Goal: Transaction & Acquisition: Book appointment/travel/reservation

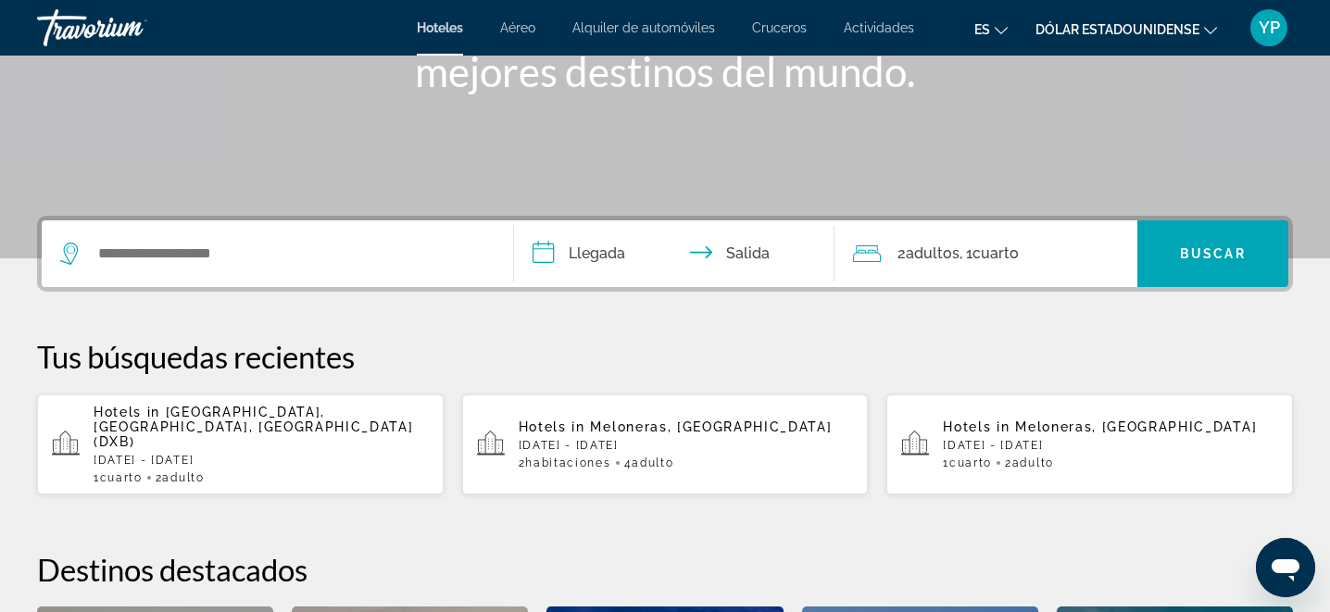
scroll to position [302, 0]
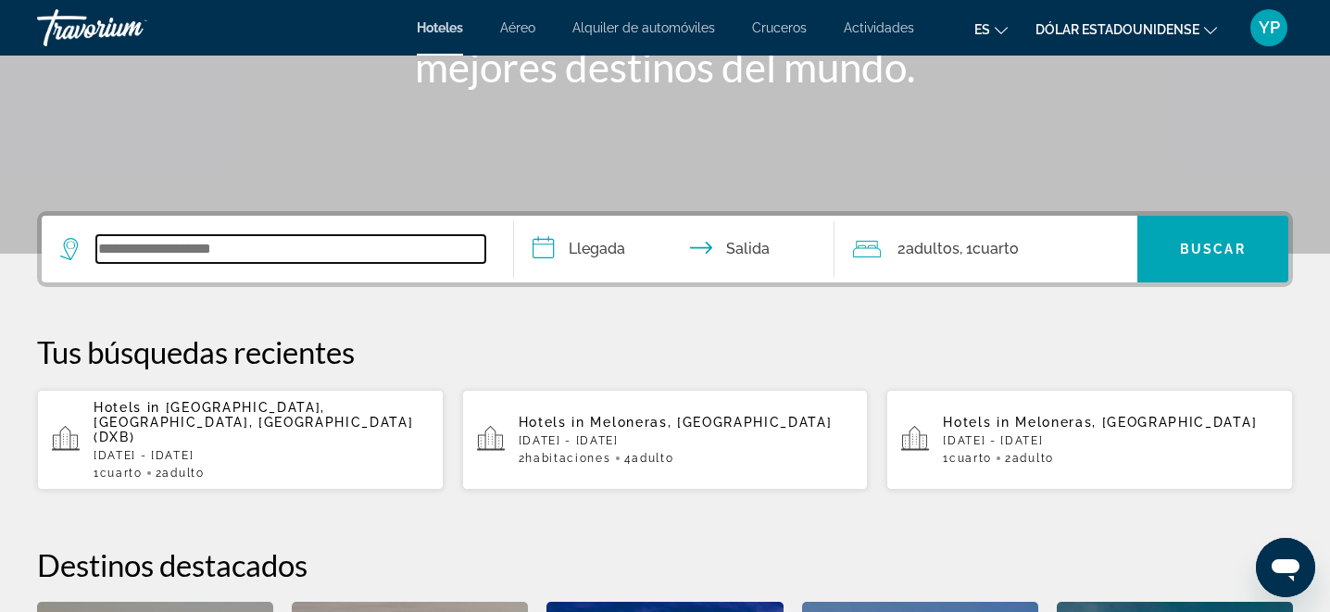
click at [309, 243] on input "Widget de búsqueda" at bounding box center [290, 249] width 389 height 28
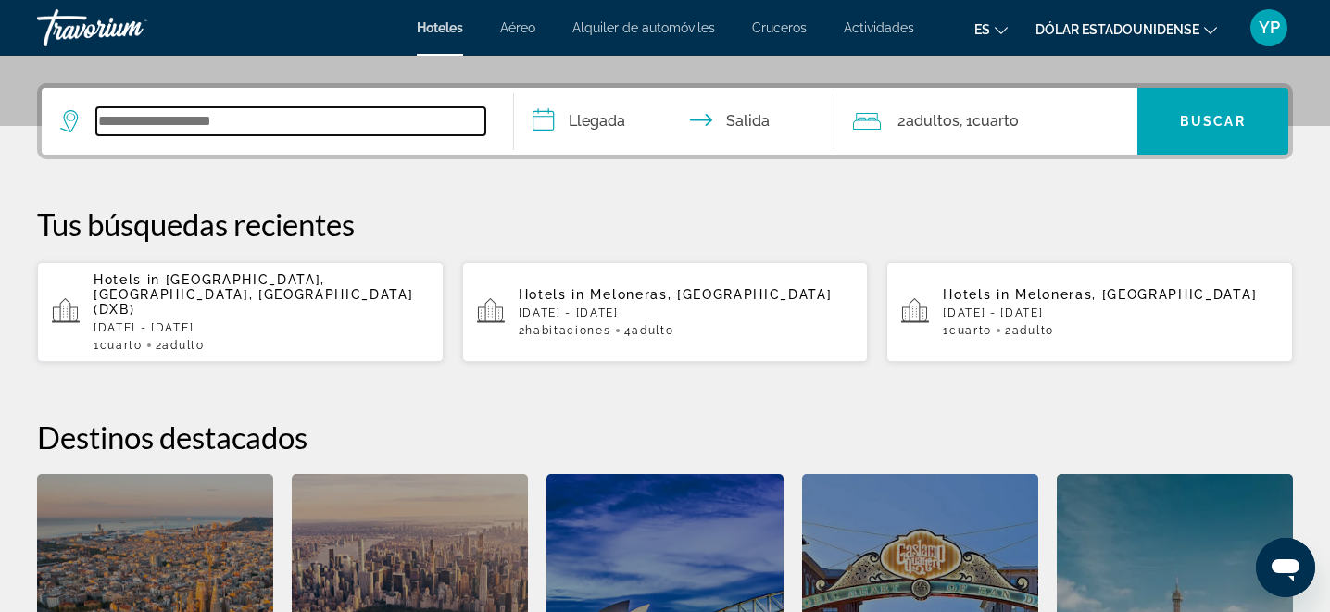
scroll to position [405, 0]
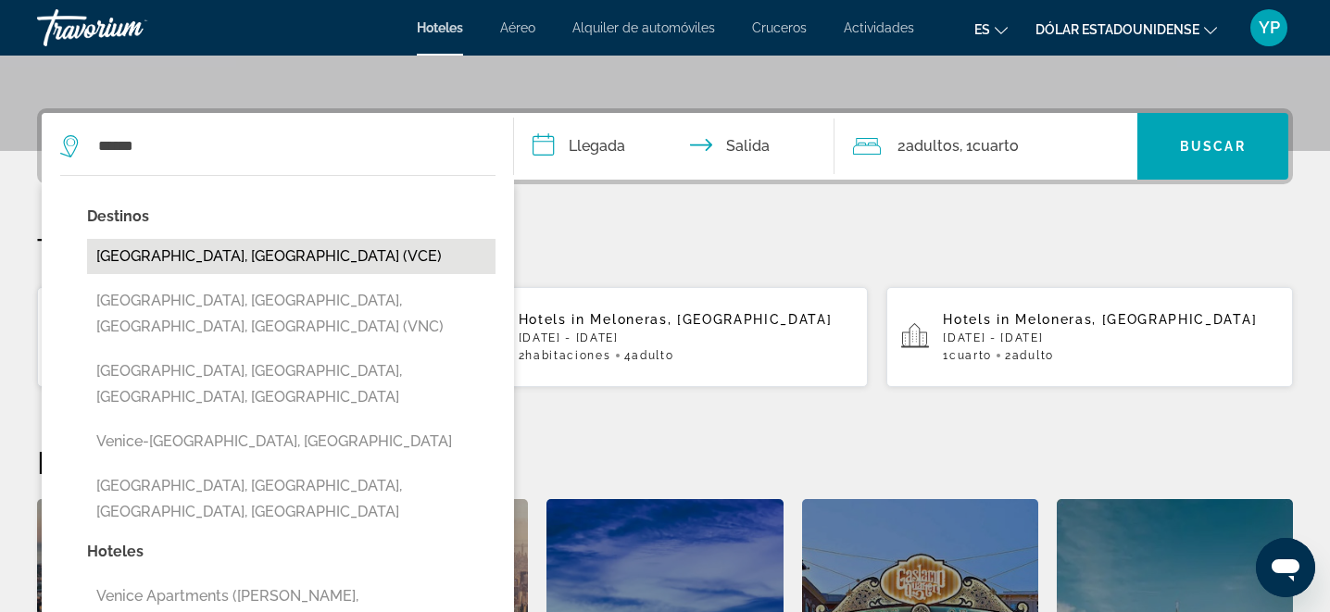
click at [206, 245] on button "[GEOGRAPHIC_DATA], [GEOGRAPHIC_DATA] (VCE)" at bounding box center [291, 256] width 409 height 35
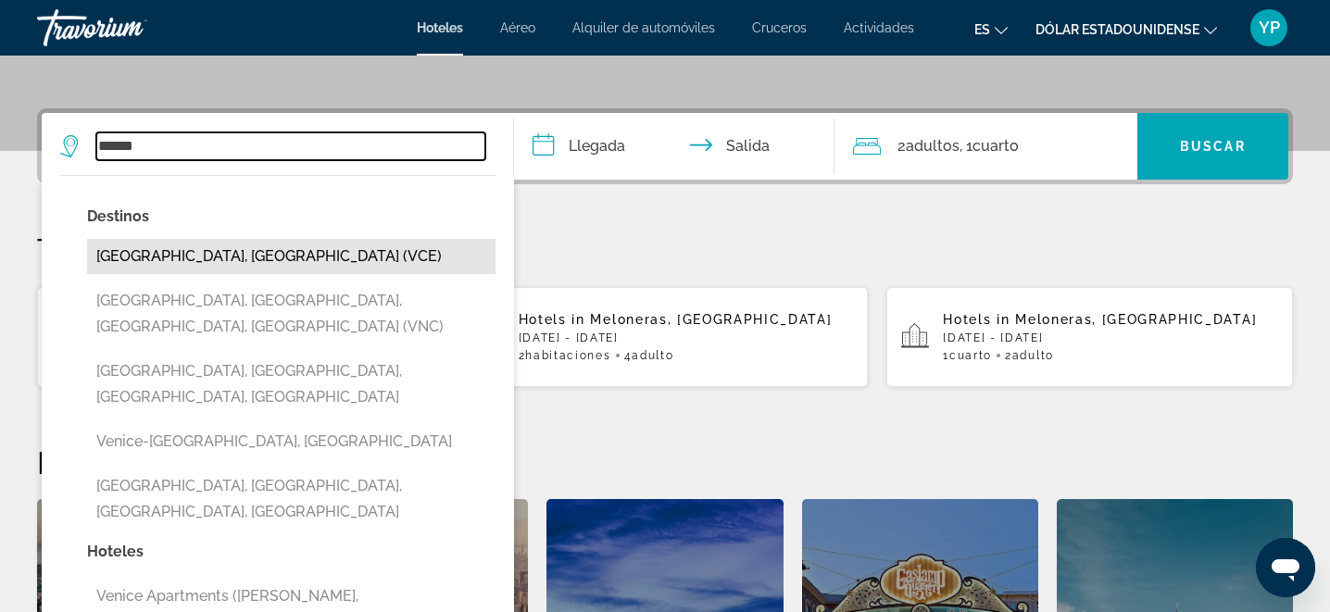
type input "**********"
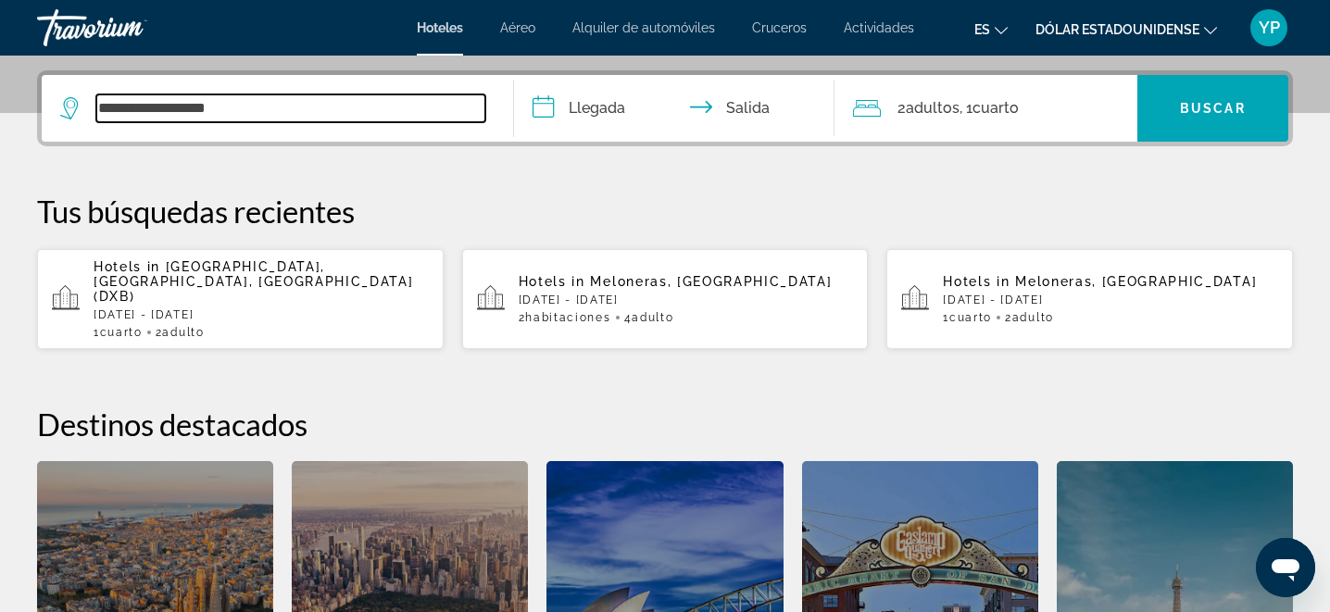
scroll to position [453, 0]
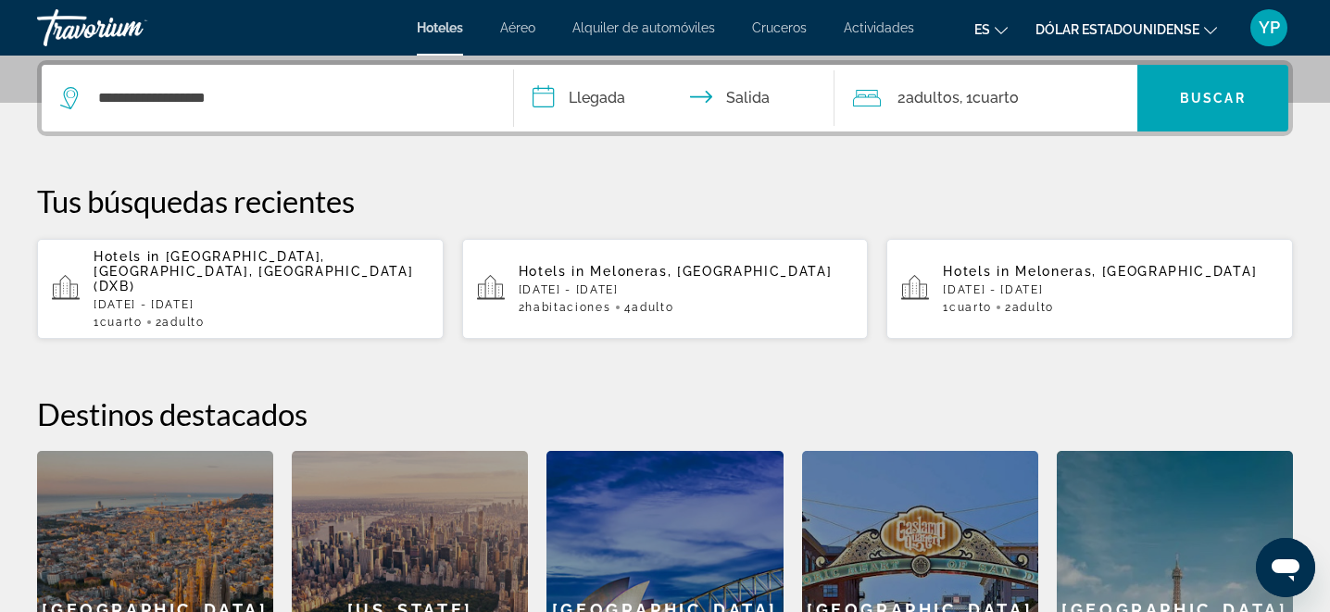
click at [574, 103] on input "**********" at bounding box center [678, 101] width 329 height 72
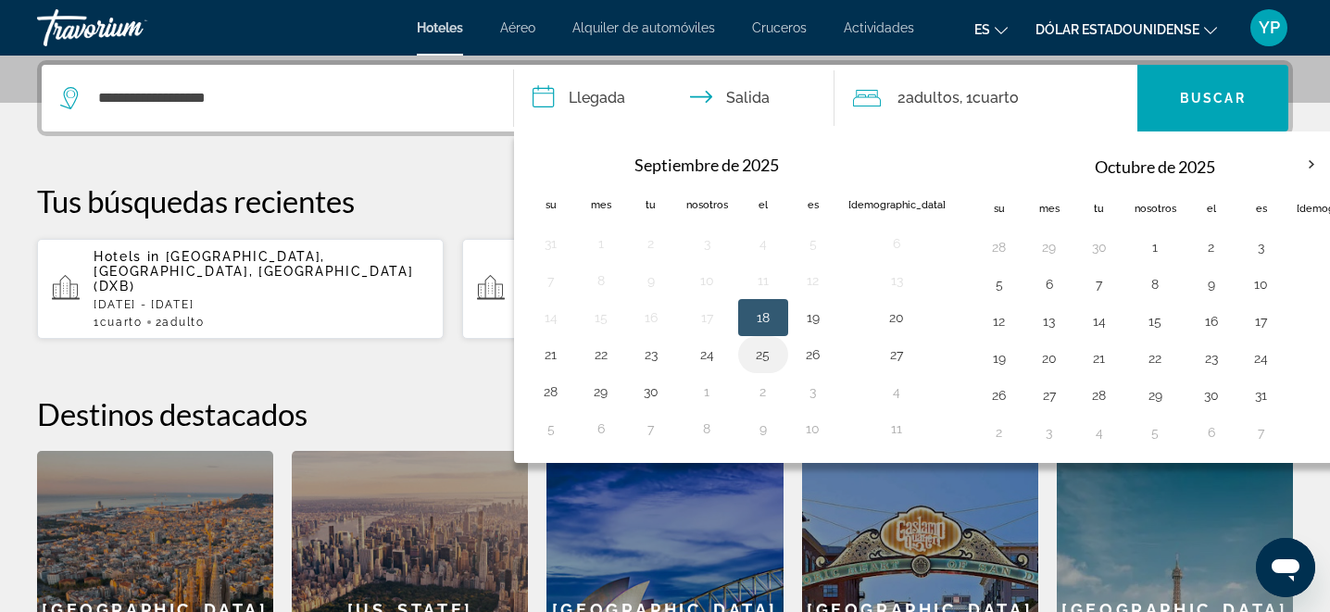
click at [766, 352] on button "25" at bounding box center [764, 355] width 30 height 26
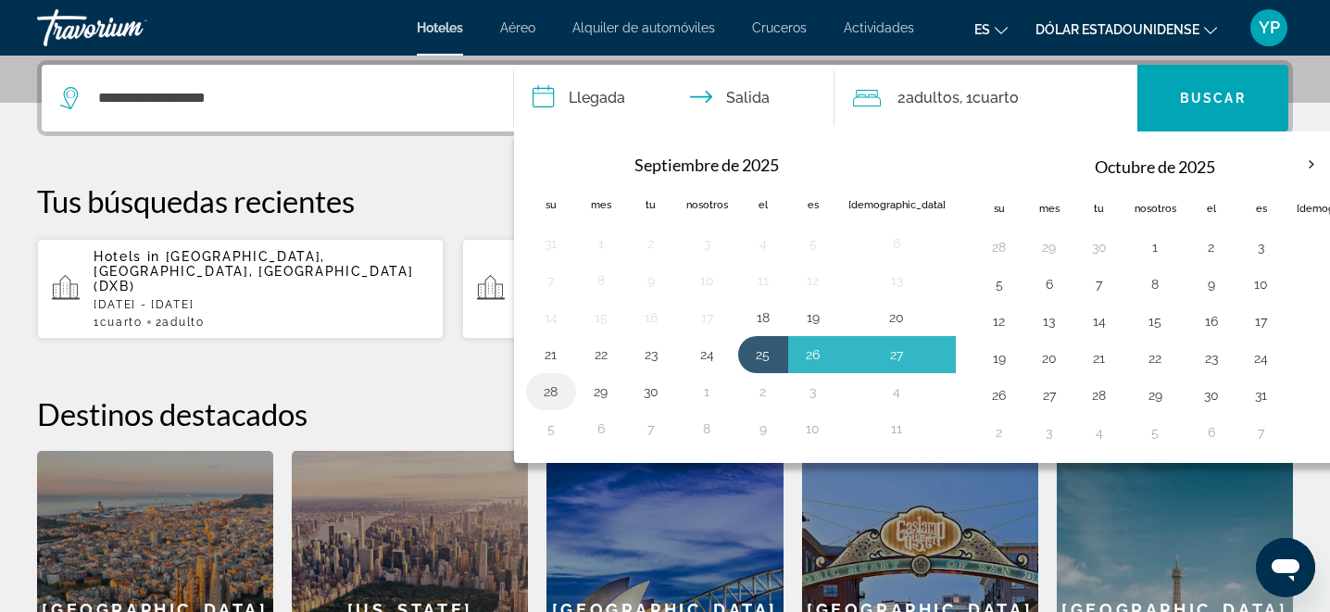
click at [548, 395] on button "28" at bounding box center [551, 392] width 30 height 26
type input "**********"
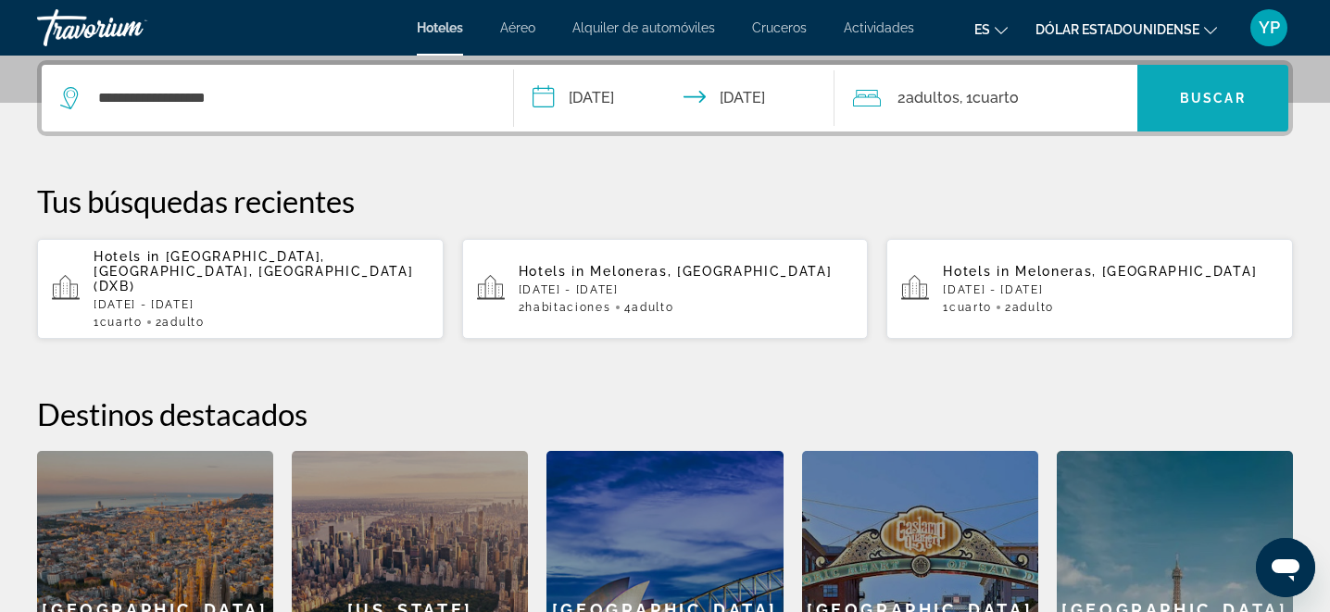
click at [1215, 94] on font "Buscar" at bounding box center [1213, 98] width 66 height 15
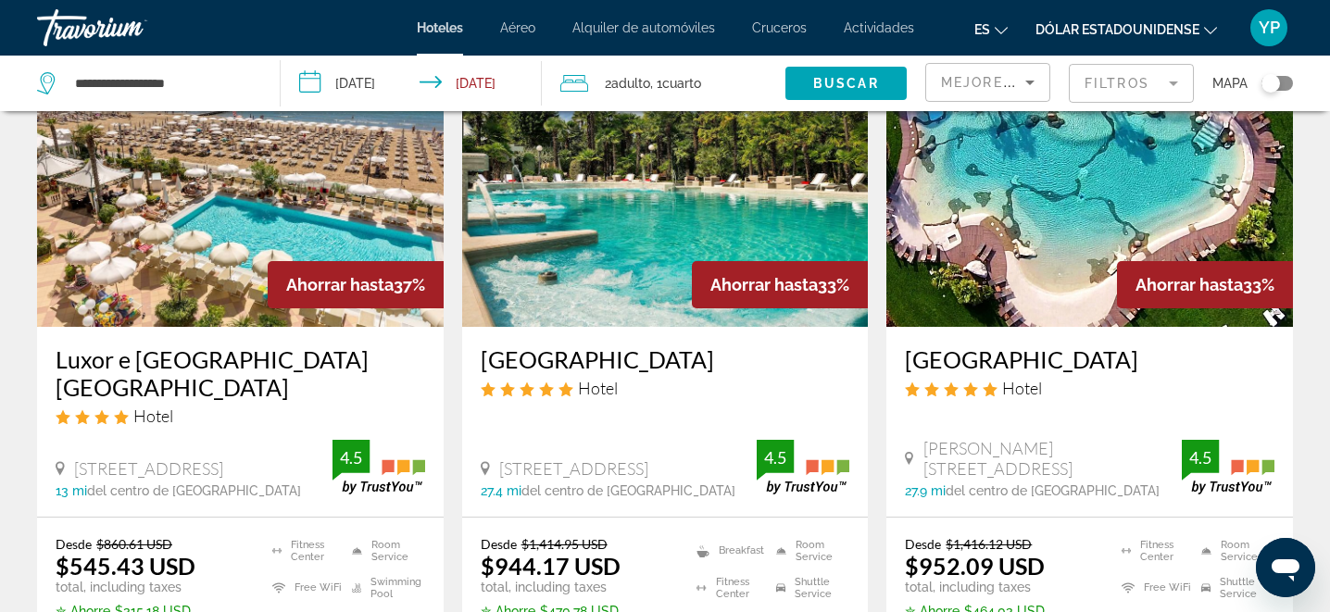
scroll to position [875, 0]
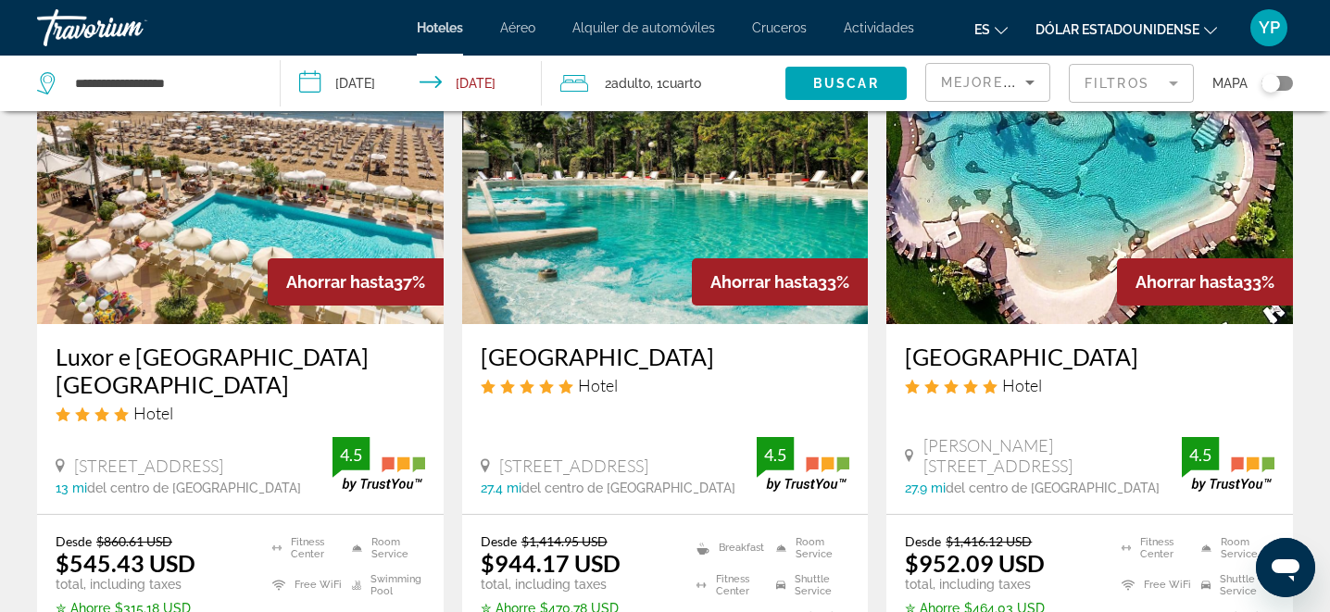
click at [430, 487] on div "Luxor e [GEOGRAPHIC_DATA] [GEOGRAPHIC_DATA] Hotel [STREET_ADDRESS], [GEOGRAPHIC…" at bounding box center [240, 419] width 407 height 190
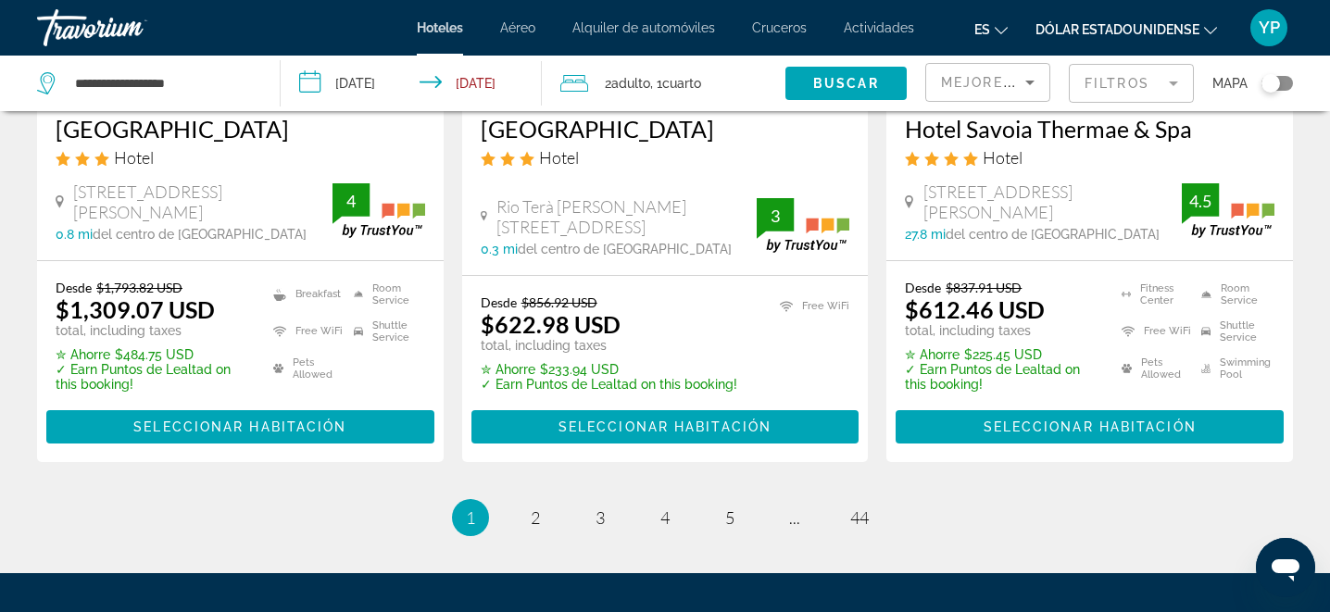
scroll to position [2529, 0]
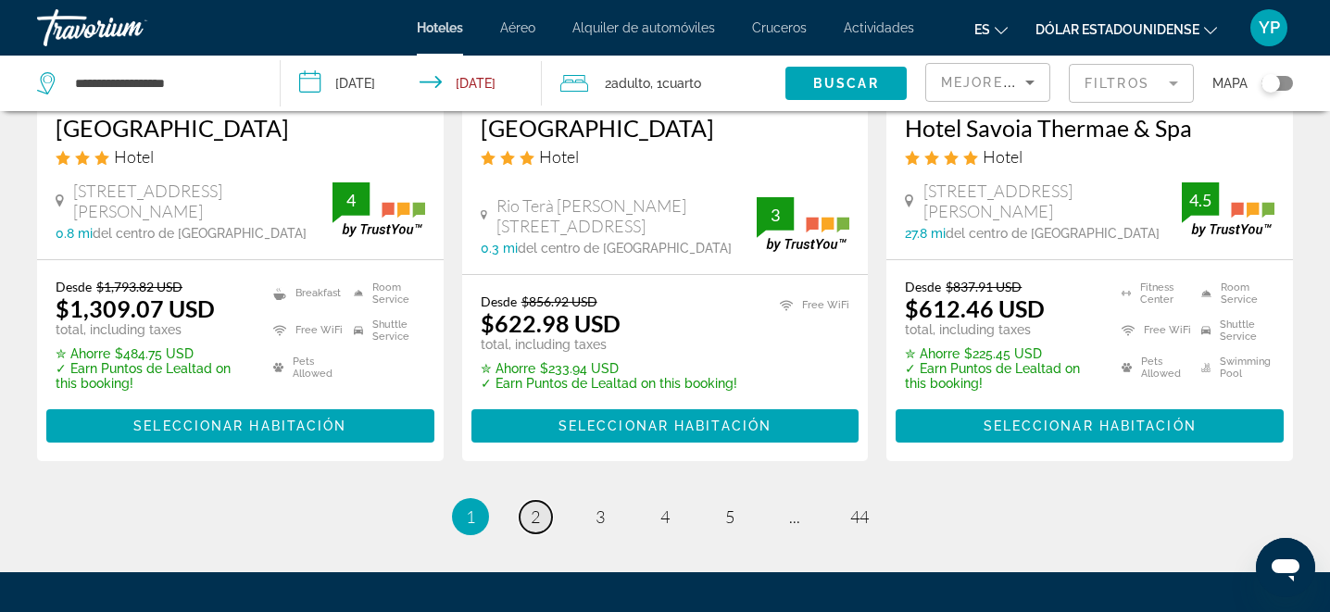
click at [535, 507] on span "2" at bounding box center [535, 517] width 9 height 20
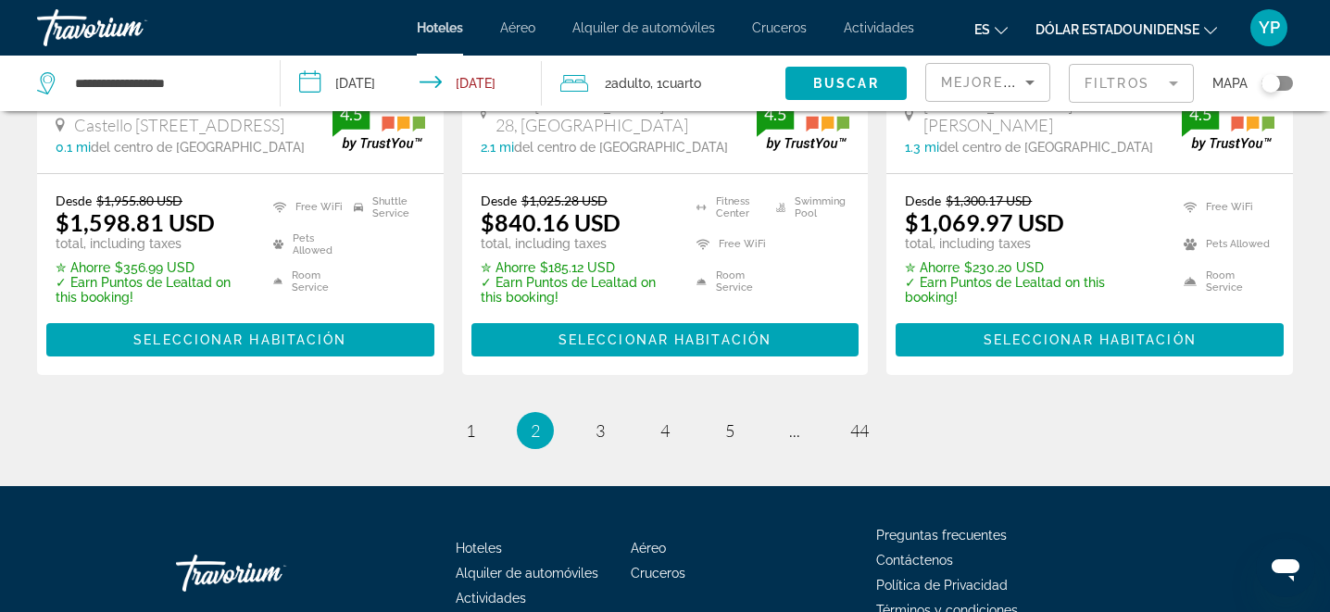
scroll to position [2674, 0]
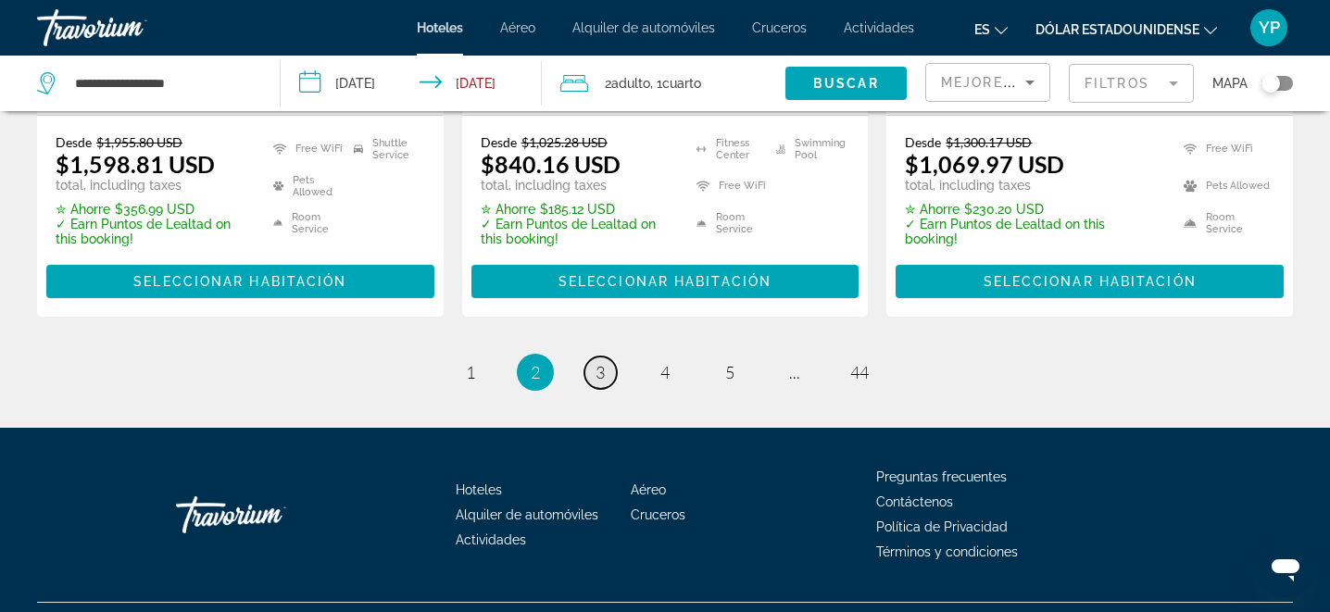
click at [592, 357] on link "page 3" at bounding box center [601, 373] width 32 height 32
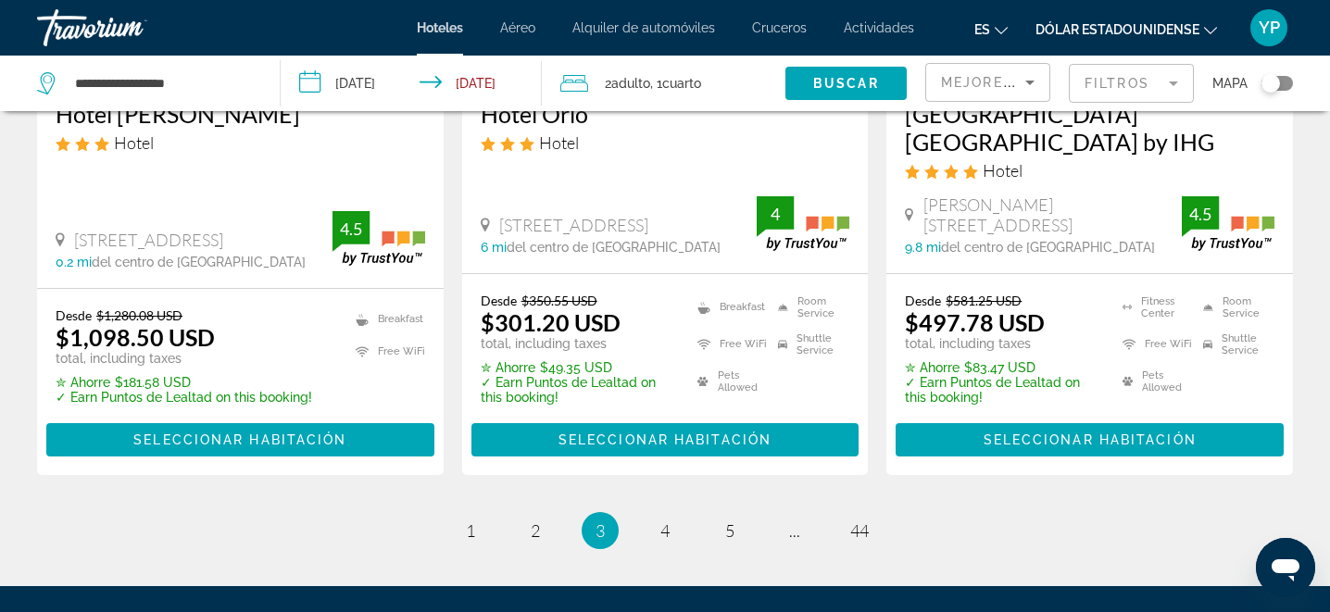
scroll to position [2586, 0]
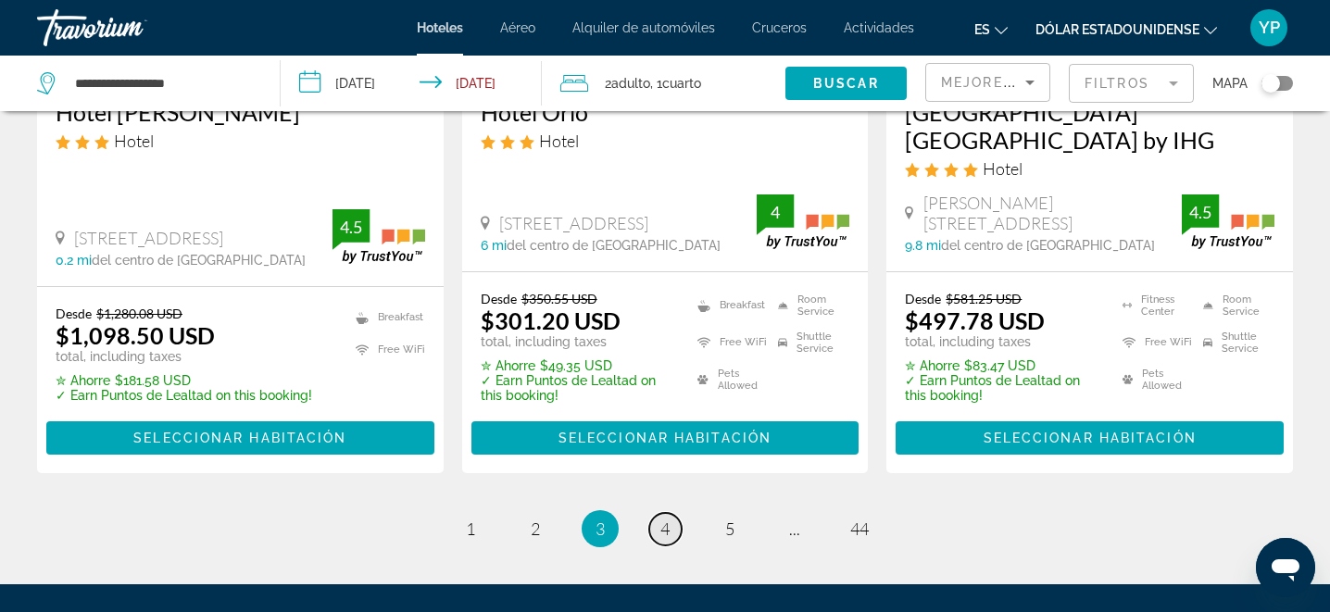
click at [668, 519] on span "4" at bounding box center [665, 529] width 9 height 20
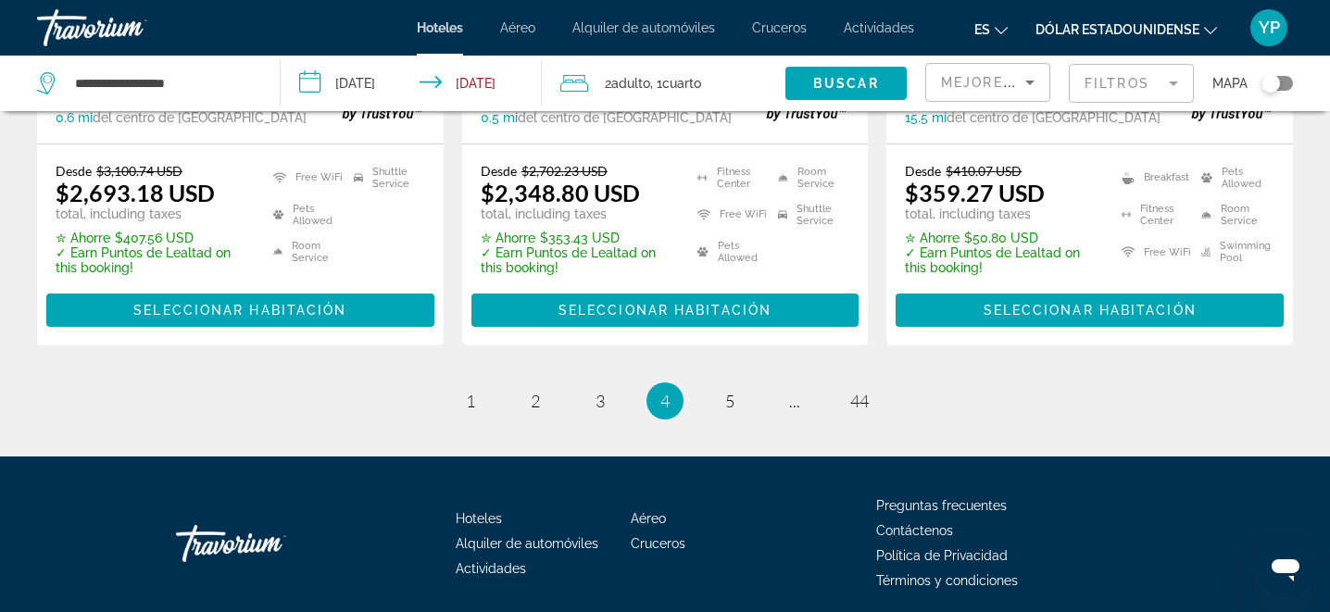
scroll to position [2673, 0]
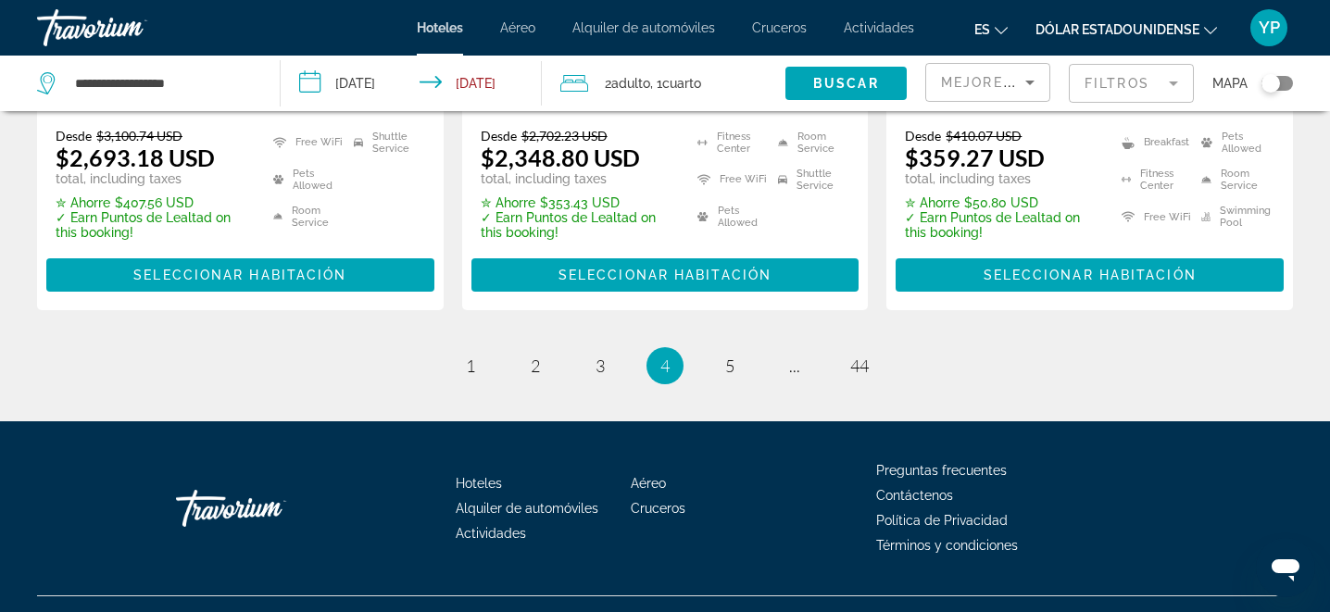
click at [711, 347] on ul "4 / 44 page 1 page 2 page 3 You're on page 4 page 5 page ... page 44" at bounding box center [665, 365] width 1256 height 37
click at [725, 356] on span "5" at bounding box center [729, 366] width 9 height 20
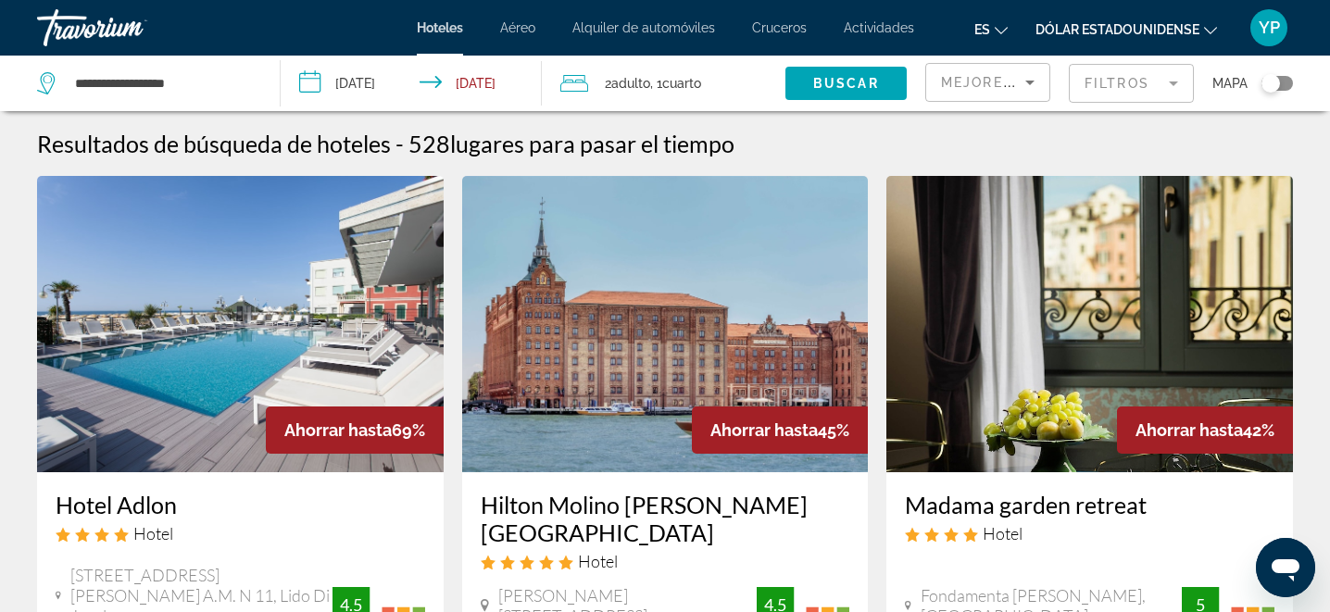
click at [78, 42] on div "Travorium" at bounding box center [129, 28] width 185 height 48
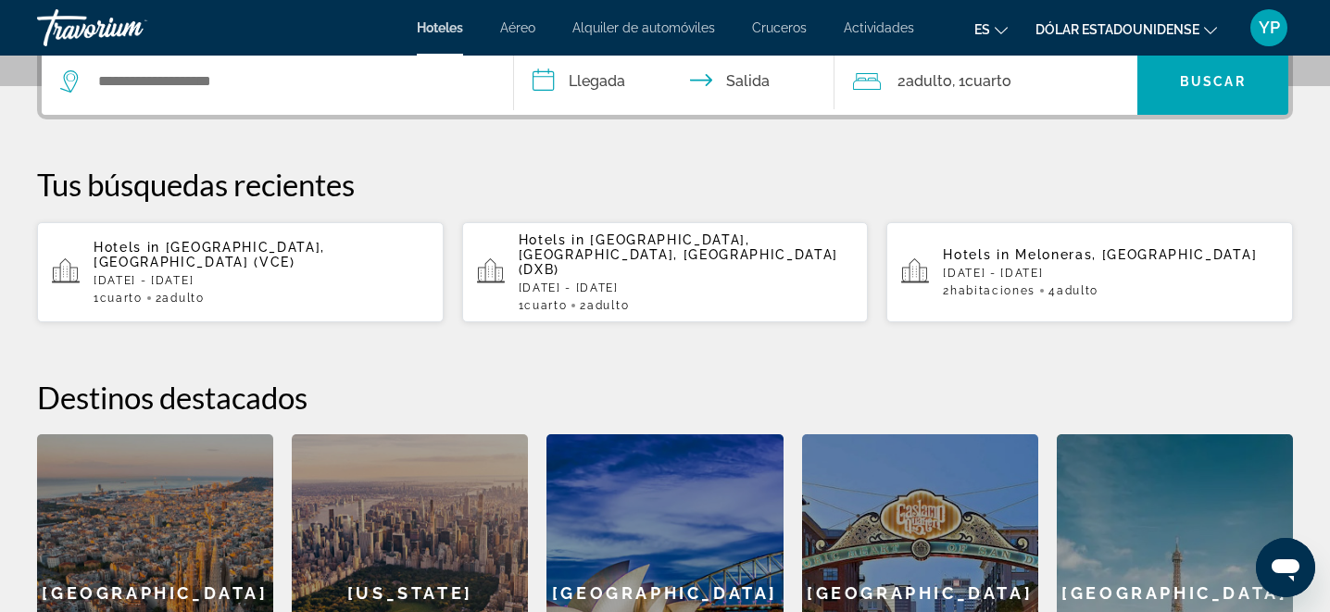
scroll to position [371, 0]
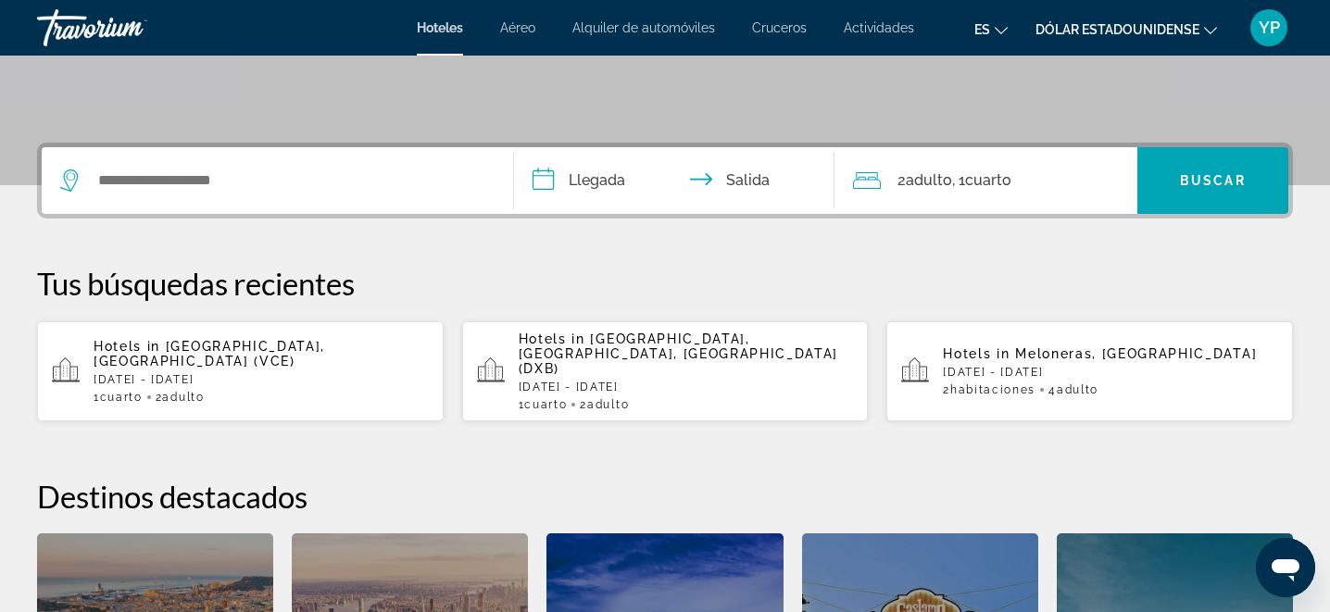
click at [1262, 30] on font "YP" at bounding box center [1269, 27] width 21 height 19
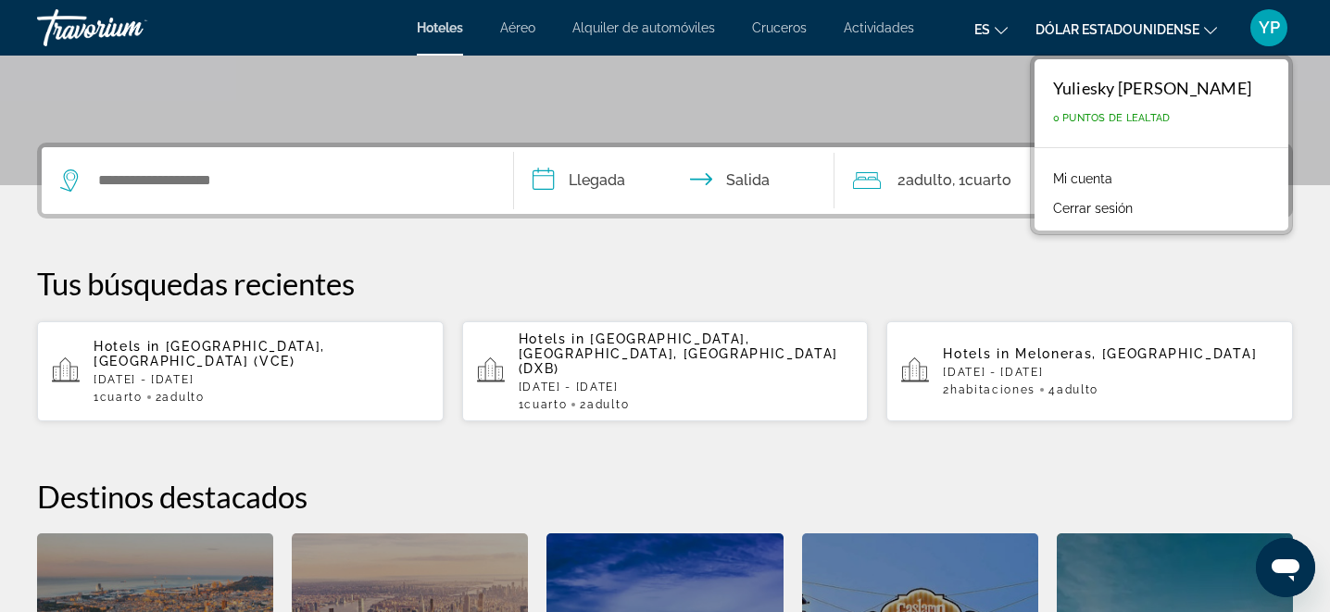
click at [1262, 30] on font "YP" at bounding box center [1269, 27] width 21 height 19
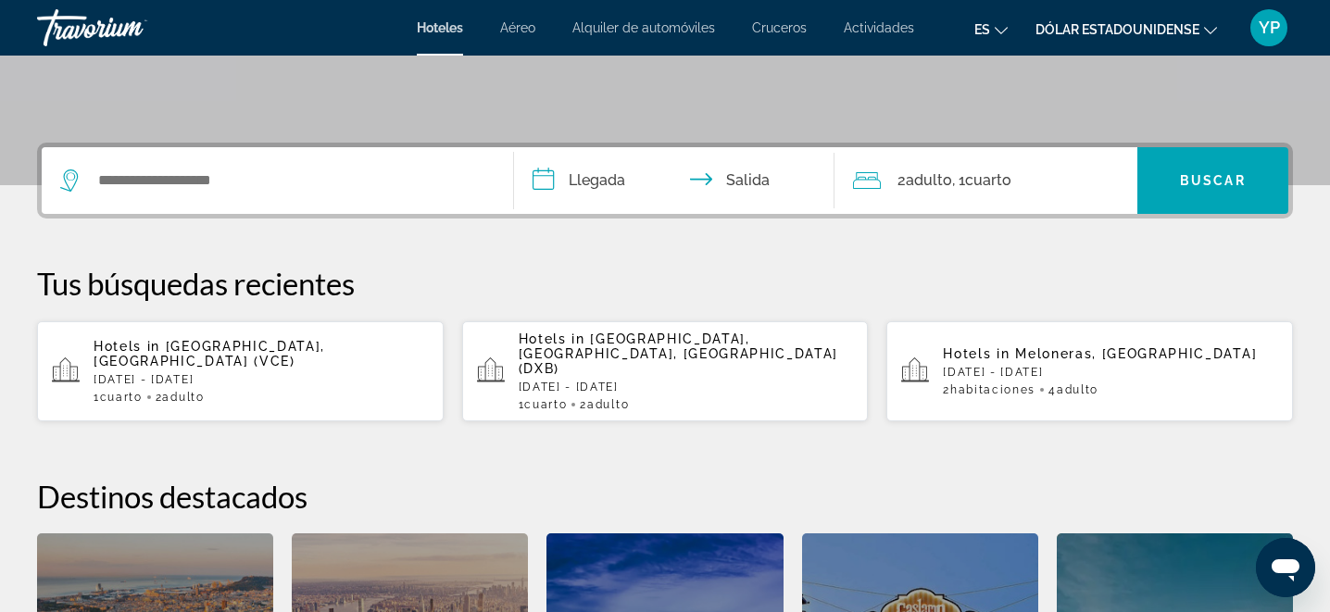
click at [1262, 30] on font "YP" at bounding box center [1269, 27] width 21 height 19
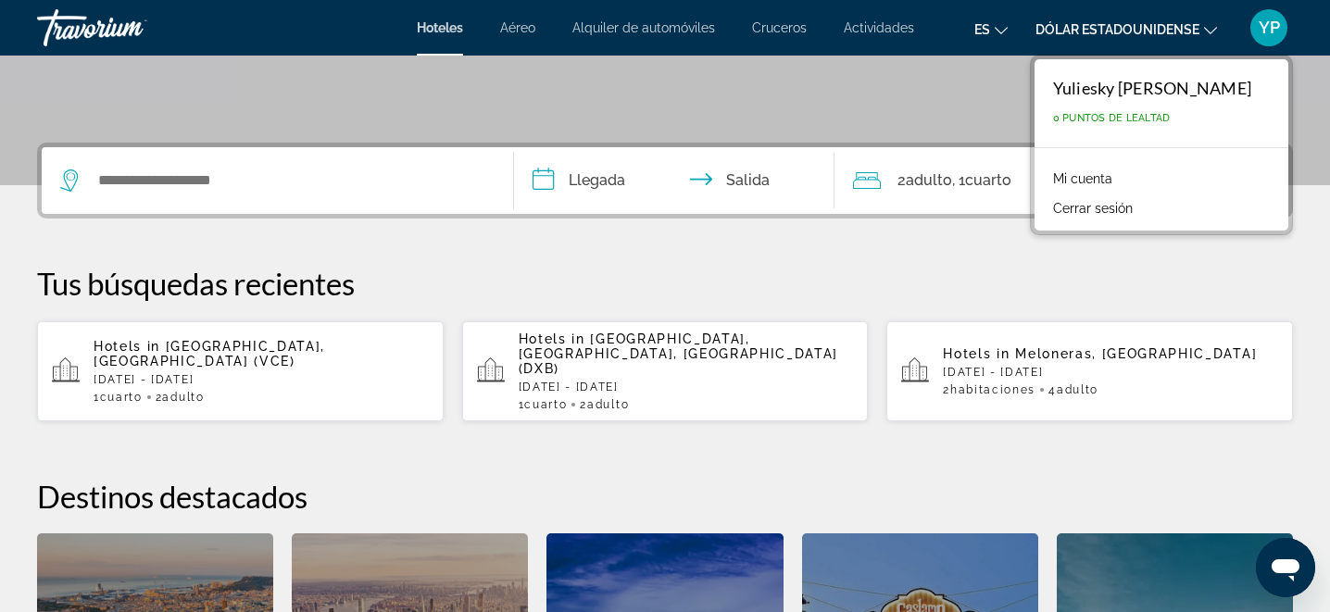
click at [1053, 181] on font "Mi cuenta" at bounding box center [1082, 178] width 59 height 15
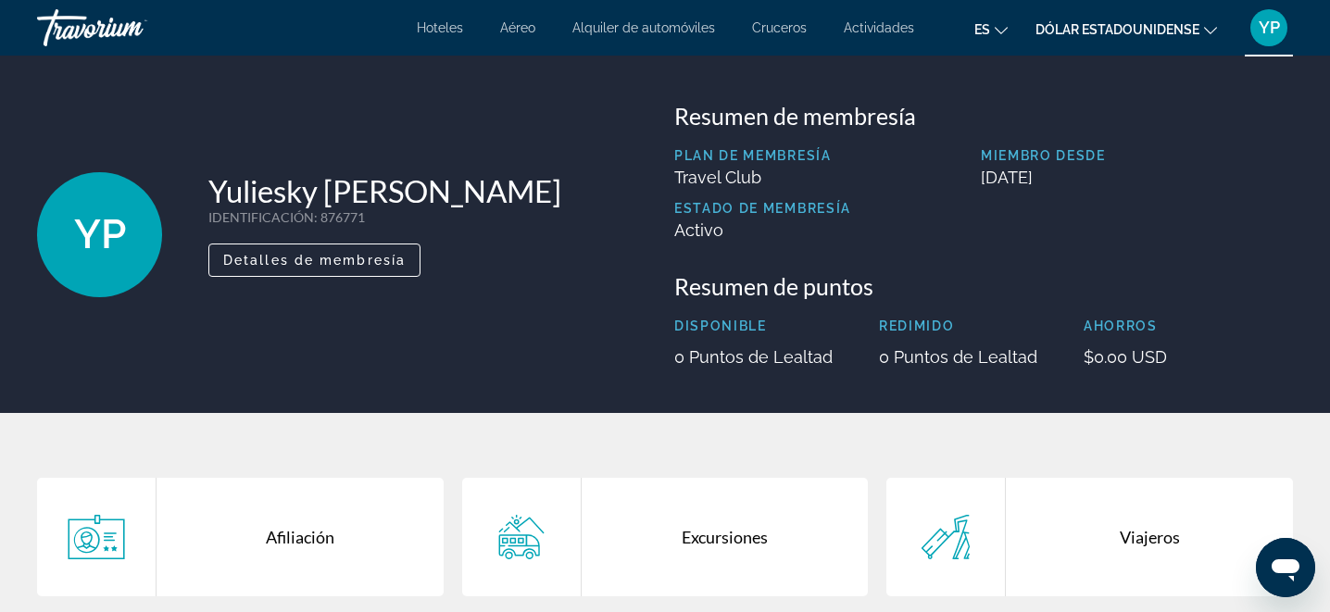
click at [712, 185] on p "Travel Club" at bounding box center [762, 177] width 177 height 19
click at [758, 162] on p "Plan de membresía" at bounding box center [762, 155] width 177 height 15
click at [733, 177] on p "Travel Club" at bounding box center [762, 177] width 177 height 19
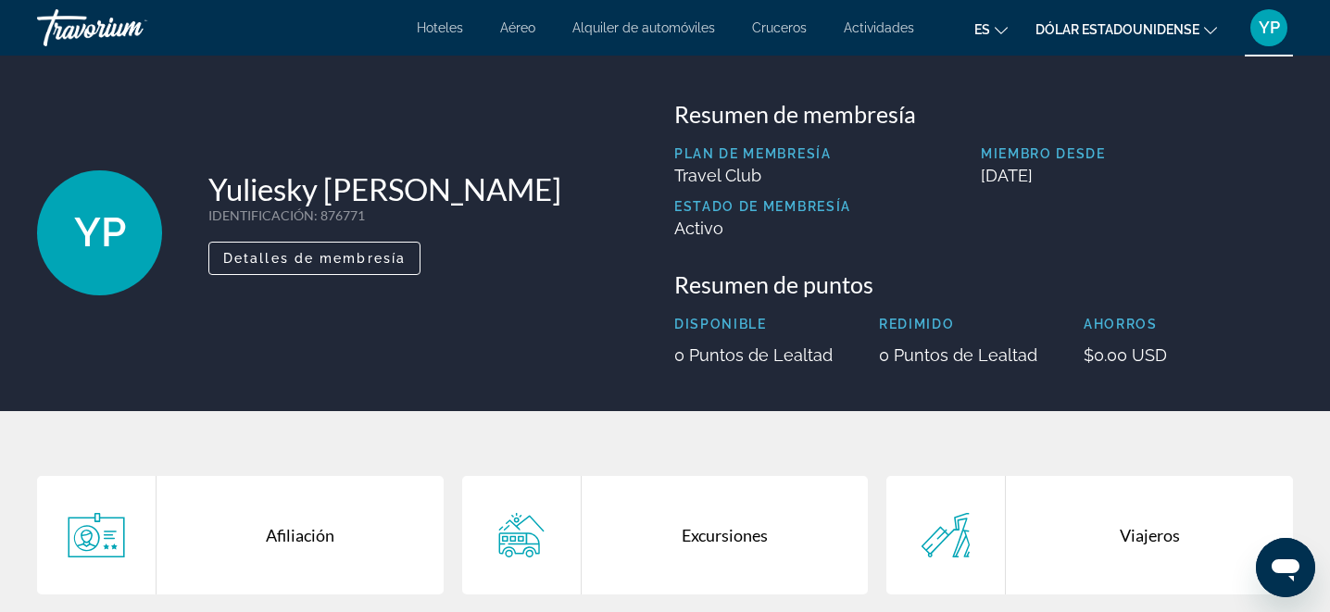
click at [803, 315] on div "Resumen de puntos Disponible 0 Puntos de Lealtad Redimido 0 Puntos de Lealtad A…" at bounding box center [983, 318] width 619 height 94
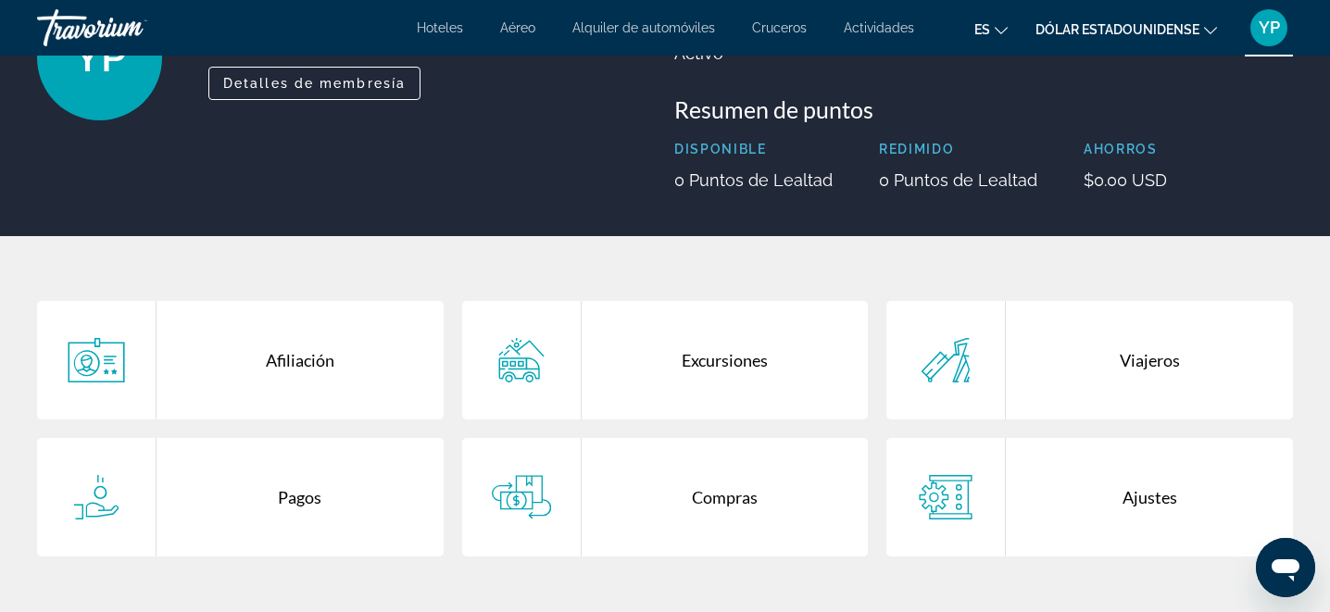
scroll to position [172, 0]
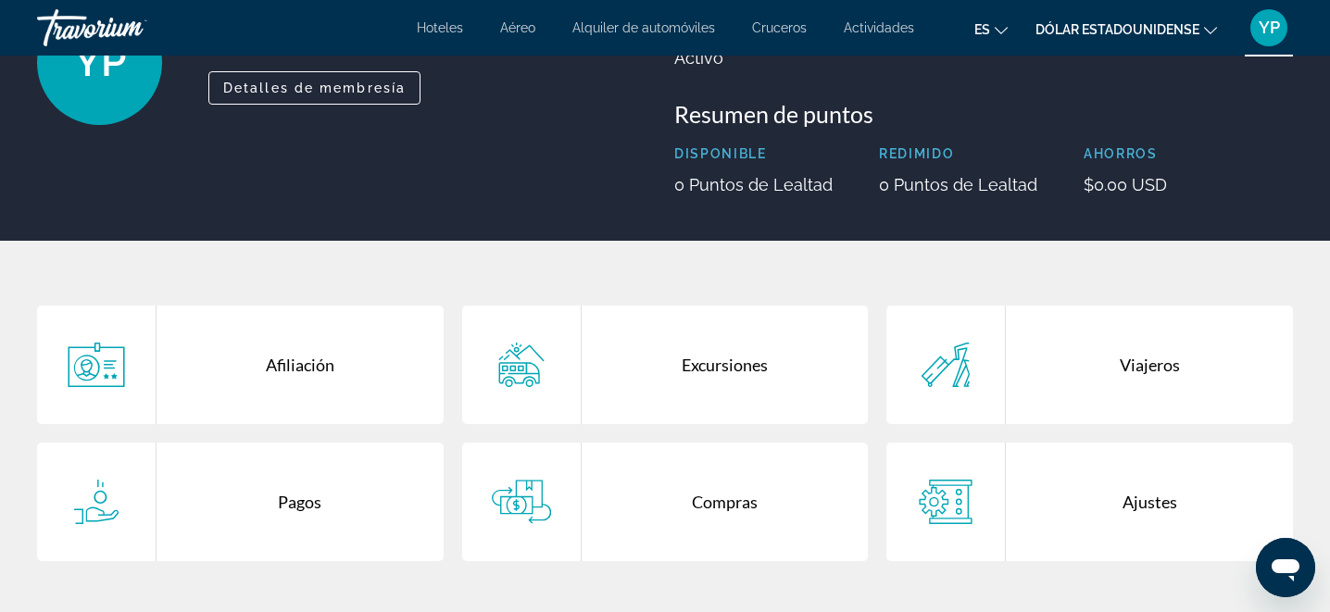
click at [1140, 377] on div "Viajeros" at bounding box center [1149, 365] width 287 height 119
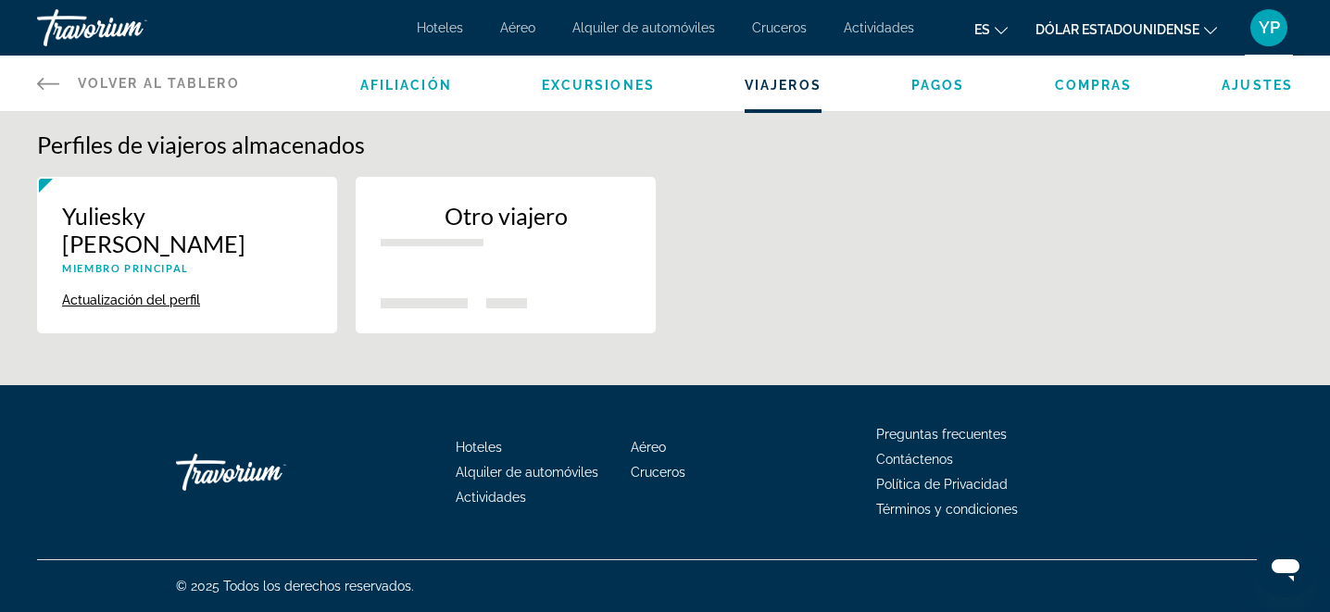
click at [143, 82] on span "Volver al tablero" at bounding box center [159, 83] width 162 height 15
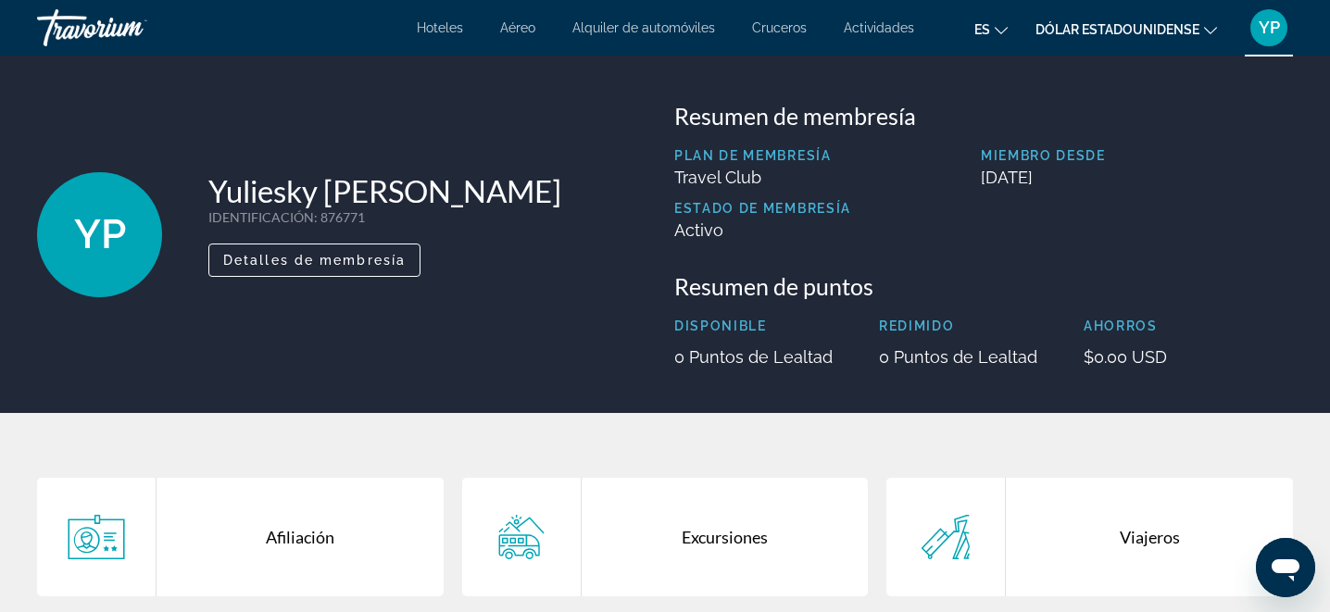
click at [722, 180] on p "Travel Club" at bounding box center [762, 177] width 177 height 19
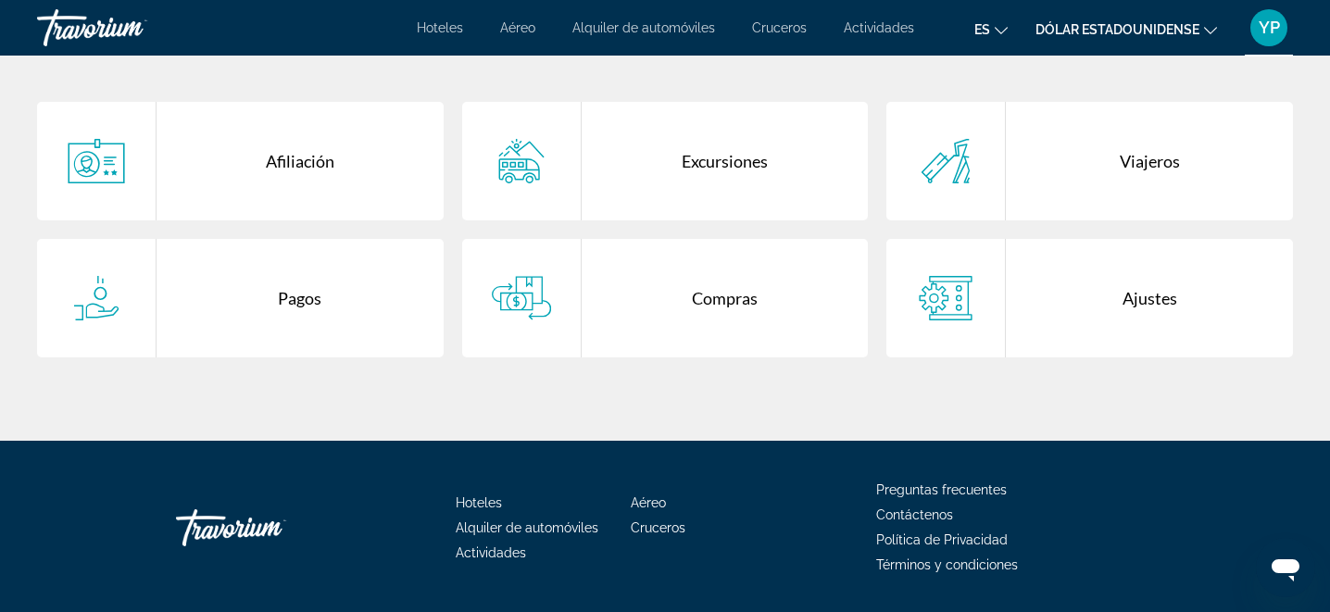
scroll to position [381, 0]
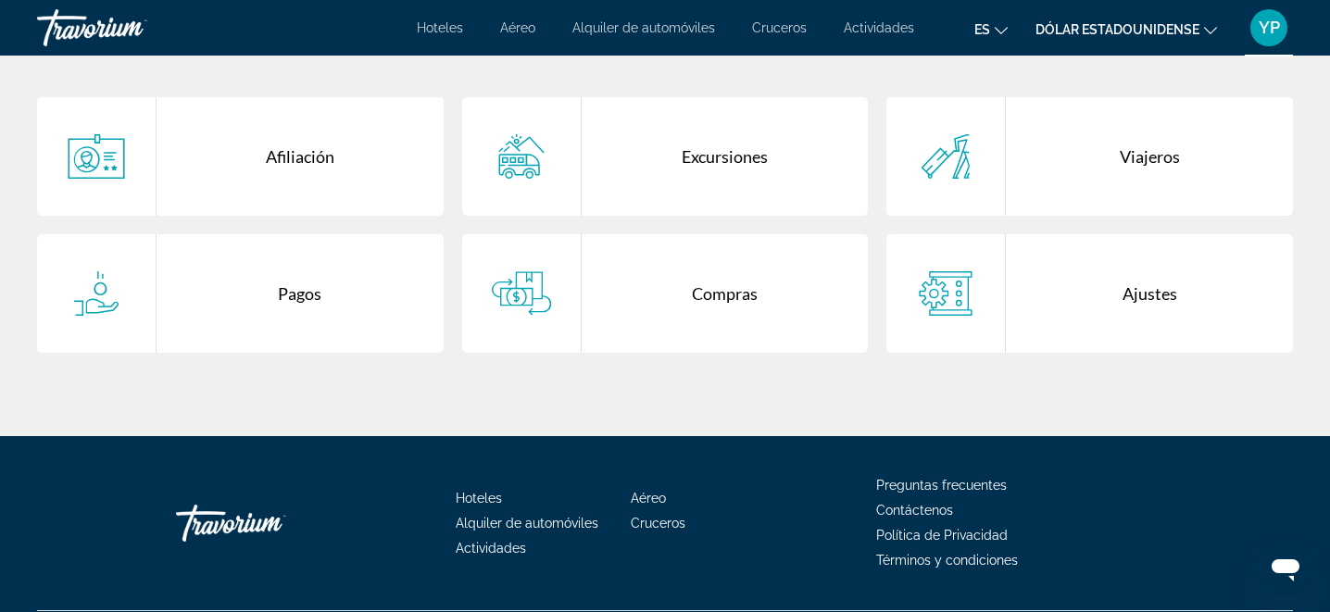
click at [547, 299] on icon "Contenido principal" at bounding box center [521, 293] width 59 height 44
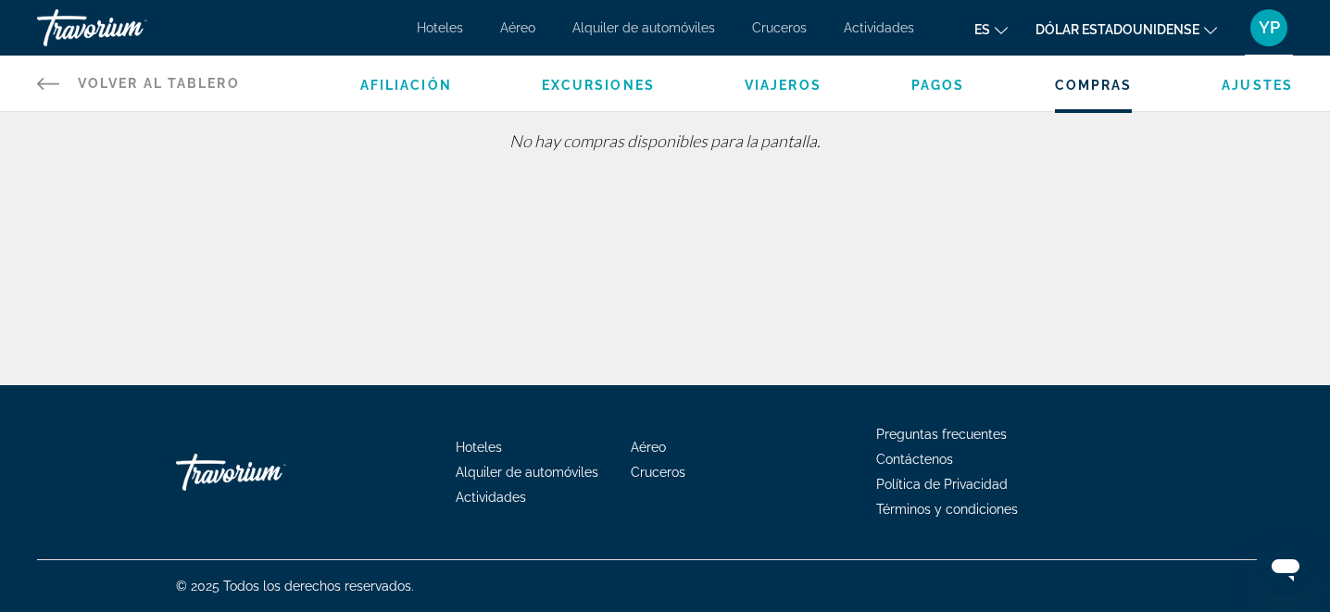
click at [576, 84] on span "Excursiones" at bounding box center [598, 85] width 113 height 15
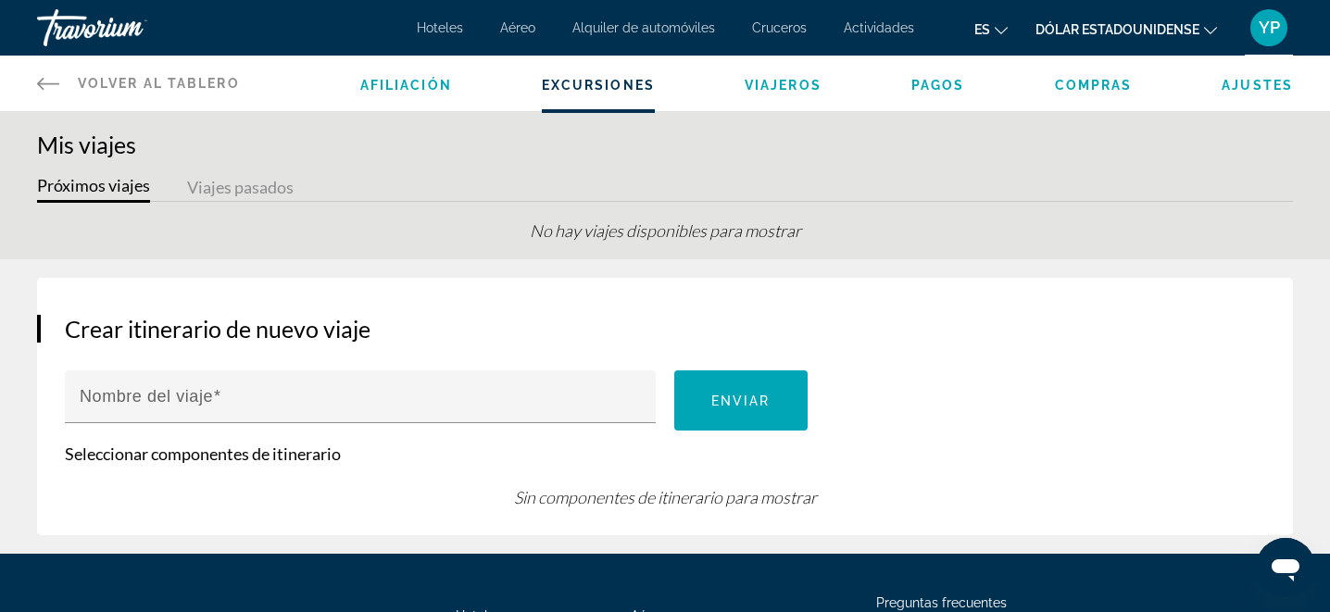
click at [69, 26] on div "Travorium" at bounding box center [129, 28] width 185 height 48
